Goal: Task Accomplishment & Management: Manage account settings

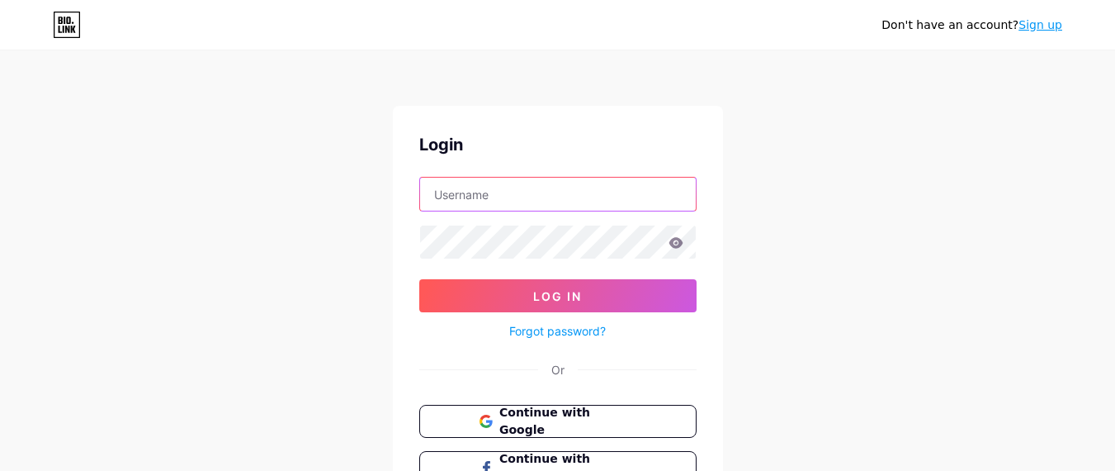
click at [551, 185] on input "text" at bounding box center [558, 194] width 276 height 33
type input "[EMAIL_ADDRESS][DOMAIN_NAME]"
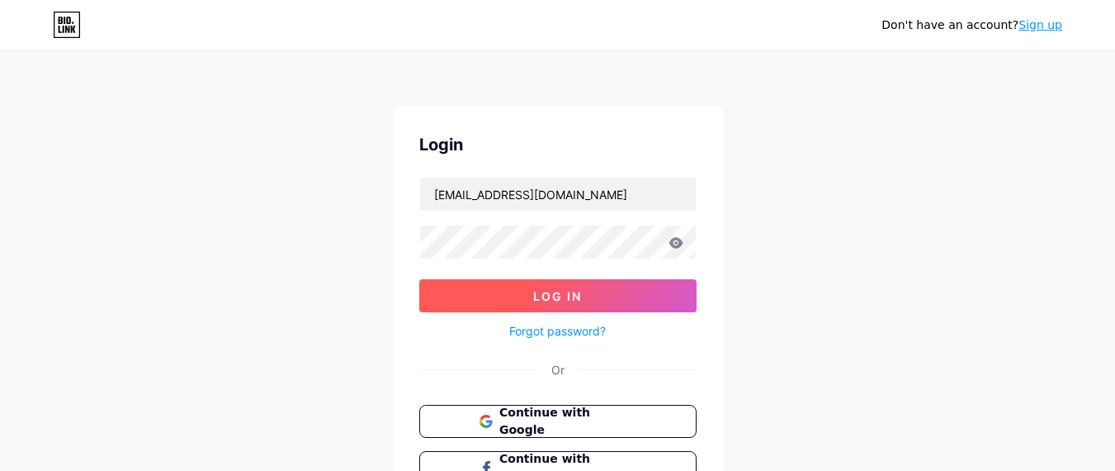
click at [571, 283] on button "Log In" at bounding box center [557, 295] width 277 height 33
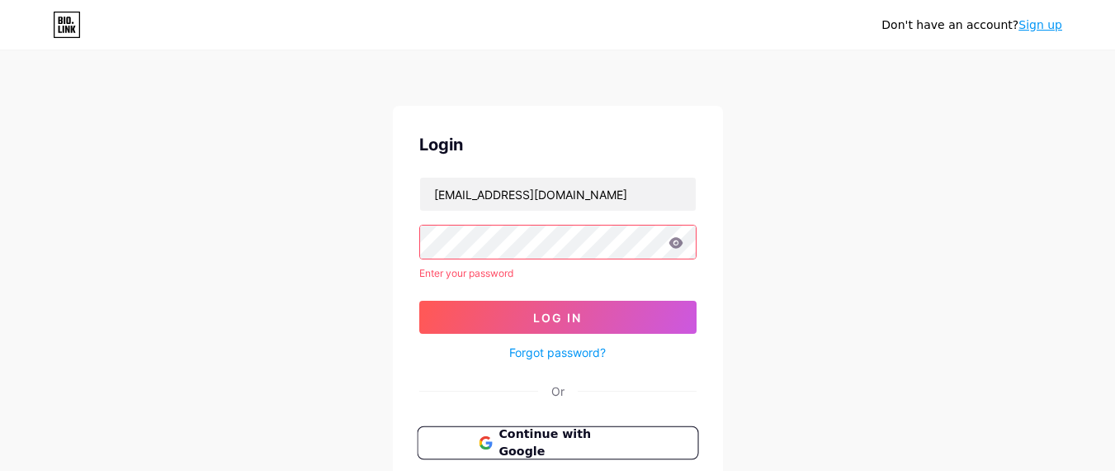
drag, startPoint x: 590, startPoint y: 438, endPoint x: 594, endPoint y: 430, distance: 9.2
click at [591, 438] on span "Continue with Google" at bounding box center [568, 443] width 138 height 36
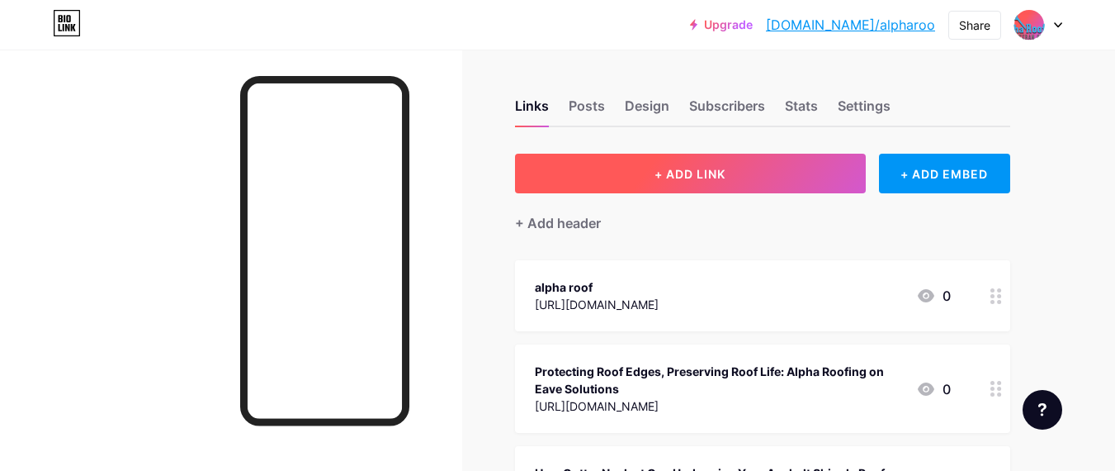
click at [765, 182] on button "+ ADD LINK" at bounding box center [690, 174] width 351 height 40
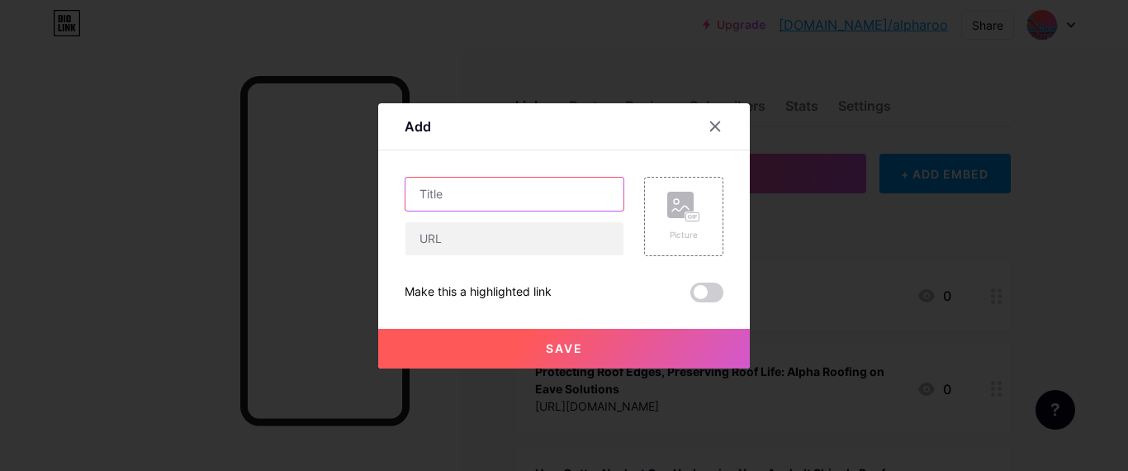
click at [480, 192] on input "text" at bounding box center [514, 194] width 218 height 33
paste input "Quiet Strength: How Asphalt Shingles Reduce Outdoor Noise"
type input "Quiet Strength: How Asphalt Shingles Reduce Outdoor Noise"
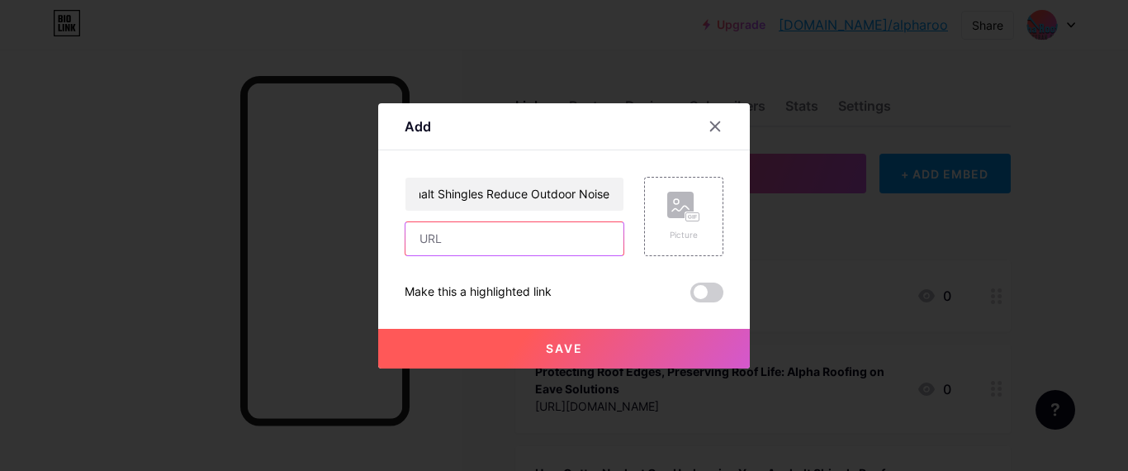
scroll to position [0, 0]
click at [460, 252] on input "text" at bounding box center [514, 238] width 218 height 33
paste input "https://sites.google.com/view/alpha-roofing-roofer/home/blog/quiet-strength-how…"
type input "https://sites.google.com/view/alpha-roofing-roofer/home/blog/quiet-strength-how…"
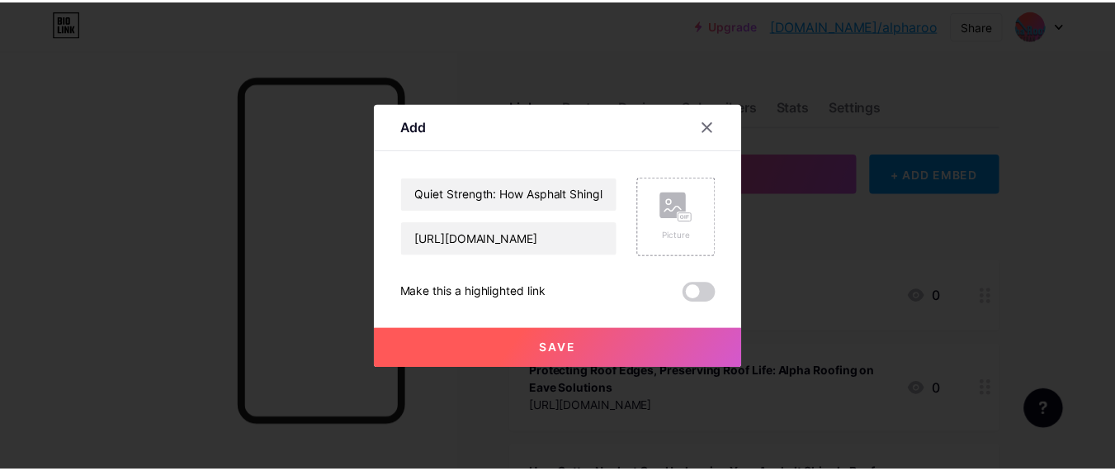
scroll to position [0, 0]
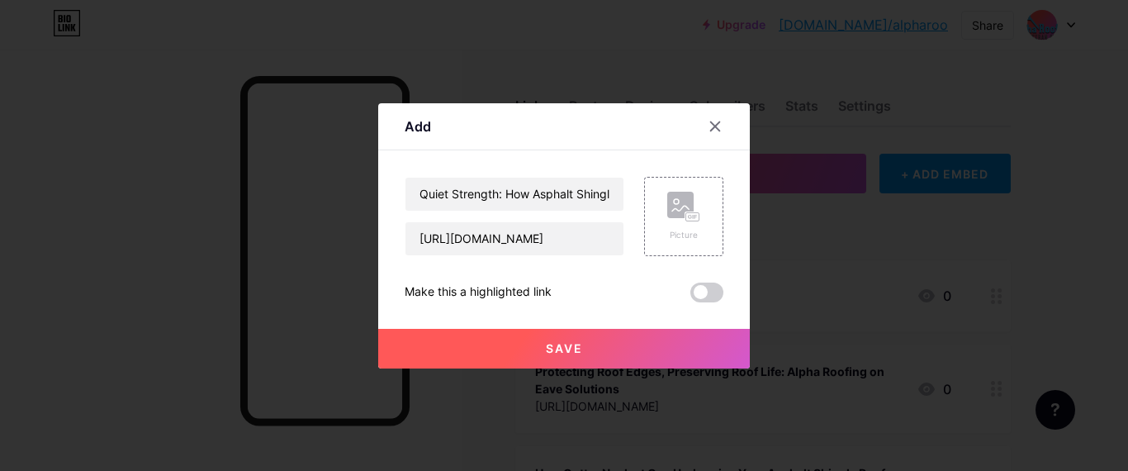
click at [543, 352] on button "Save" at bounding box center [564, 349] width 372 height 40
